Goal: Task Accomplishment & Management: Complete application form

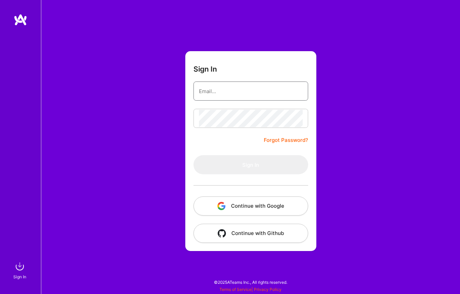
type input "[EMAIL_ADDRESS][DOMAIN_NAME]"
click at [251, 165] on button "Sign In" at bounding box center [251, 164] width 115 height 19
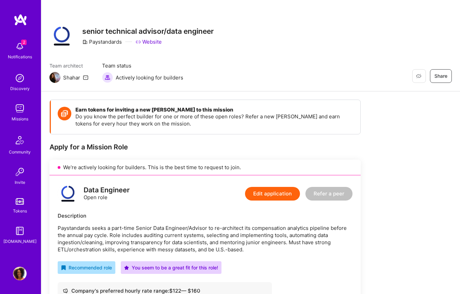
click at [23, 49] on img at bounding box center [20, 47] width 14 height 14
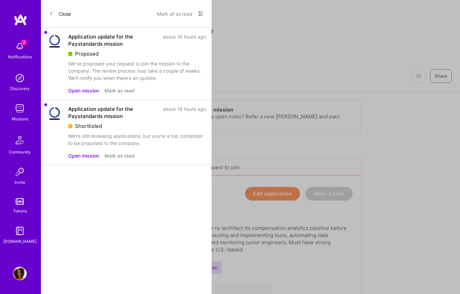
click at [89, 68] on div "We've proposed your request to join the mission to the company. The review proc…" at bounding box center [137, 71] width 138 height 22
click at [86, 89] on button "Open mission" at bounding box center [83, 90] width 31 height 7
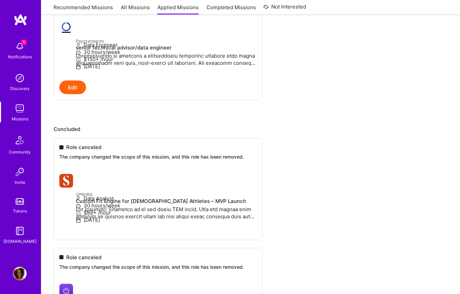
scroll to position [81, 0]
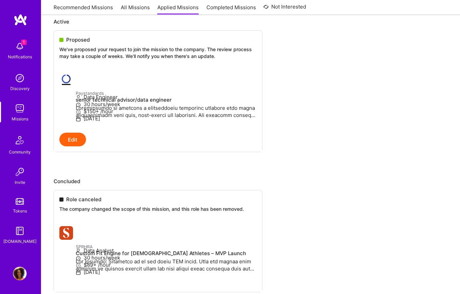
click at [25, 45] on img at bounding box center [20, 47] width 14 height 14
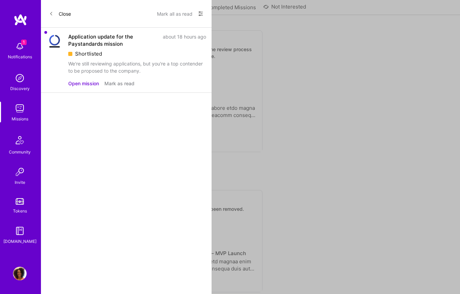
click at [100, 46] on div "Application update for the Paystandards mission" at bounding box center [113, 40] width 90 height 14
click at [85, 85] on button "Open mission" at bounding box center [83, 83] width 31 height 7
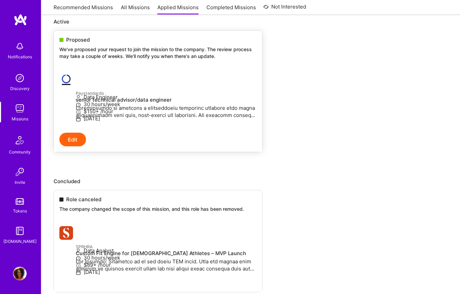
click at [101, 48] on p "We've proposed your request to join the mission to the company. The review proc…" at bounding box center [157, 52] width 197 height 13
click at [86, 99] on h4 "senior technical advisor/data engineer" at bounding box center [166, 100] width 181 height 6
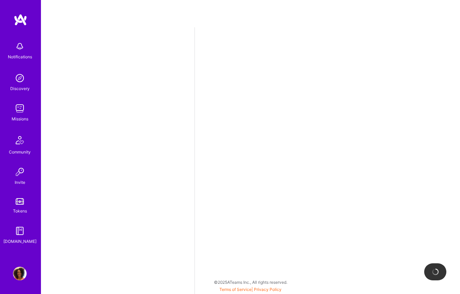
select select "US"
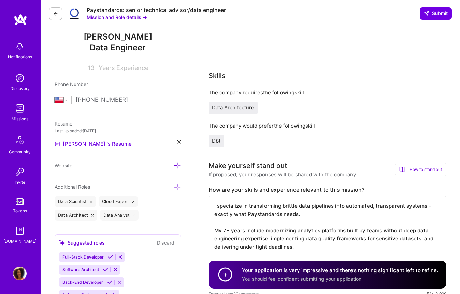
scroll to position [70, 0]
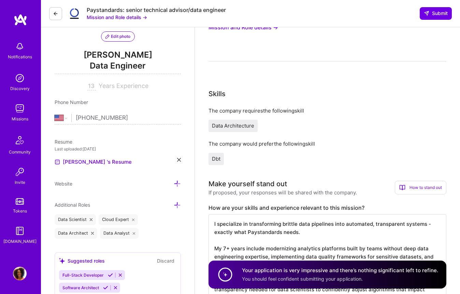
click at [26, 50] on img at bounding box center [20, 47] width 14 height 14
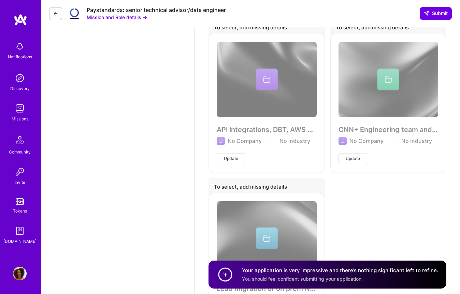
scroll to position [1412, 0]
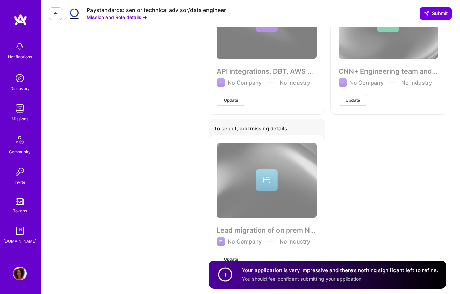
click at [135, 16] on button "Mission and Role details →" at bounding box center [117, 17] width 60 height 7
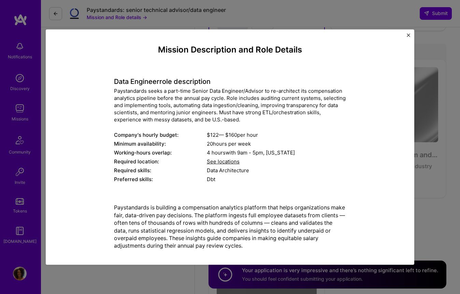
scroll to position [0, 0]
click at [128, 127] on div "Data Engineer role description Paystandards seeks a part-time Senior Data Engin…" at bounding box center [230, 127] width 232 height 116
click at [130, 118] on div "Paystandards seeks a part-time Senior Data Engineer/Advisor to re-architect its…" at bounding box center [230, 106] width 232 height 36
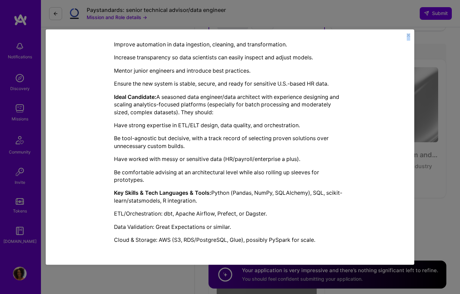
scroll to position [1332, 0]
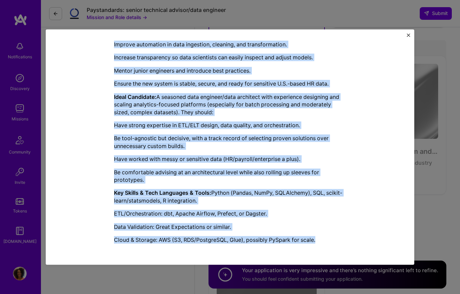
drag, startPoint x: 159, startPoint y: 48, endPoint x: 328, endPoint y: 248, distance: 261.0
copy div "Loremip Dolorsitame con Adip Elitsed Doei Temporin utla etdoloremag Aliquaenima…"
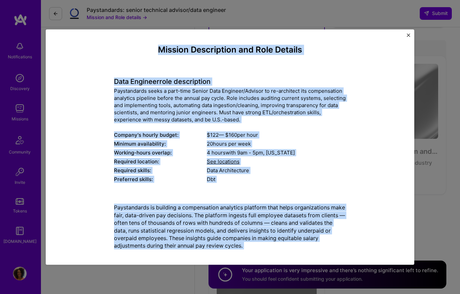
scroll to position [0, 0]
click at [209, 180] on div "Dbt" at bounding box center [276, 179] width 139 height 7
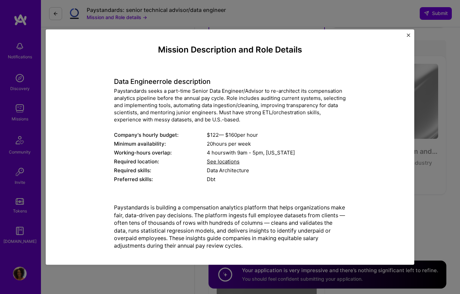
click at [219, 162] on span "See locations" at bounding box center [223, 162] width 33 height 6
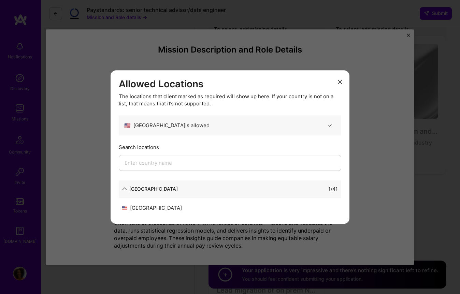
scroll to position [1353, 0]
click at [342, 80] on button "modal" at bounding box center [340, 81] width 8 height 11
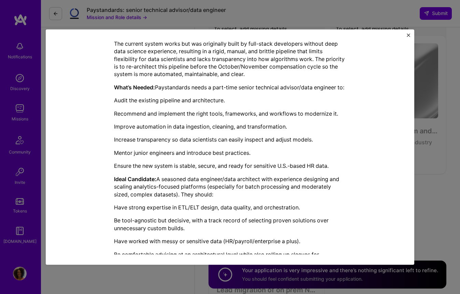
scroll to position [298, 0]
